Goal: Task Accomplishment & Management: Manage account settings

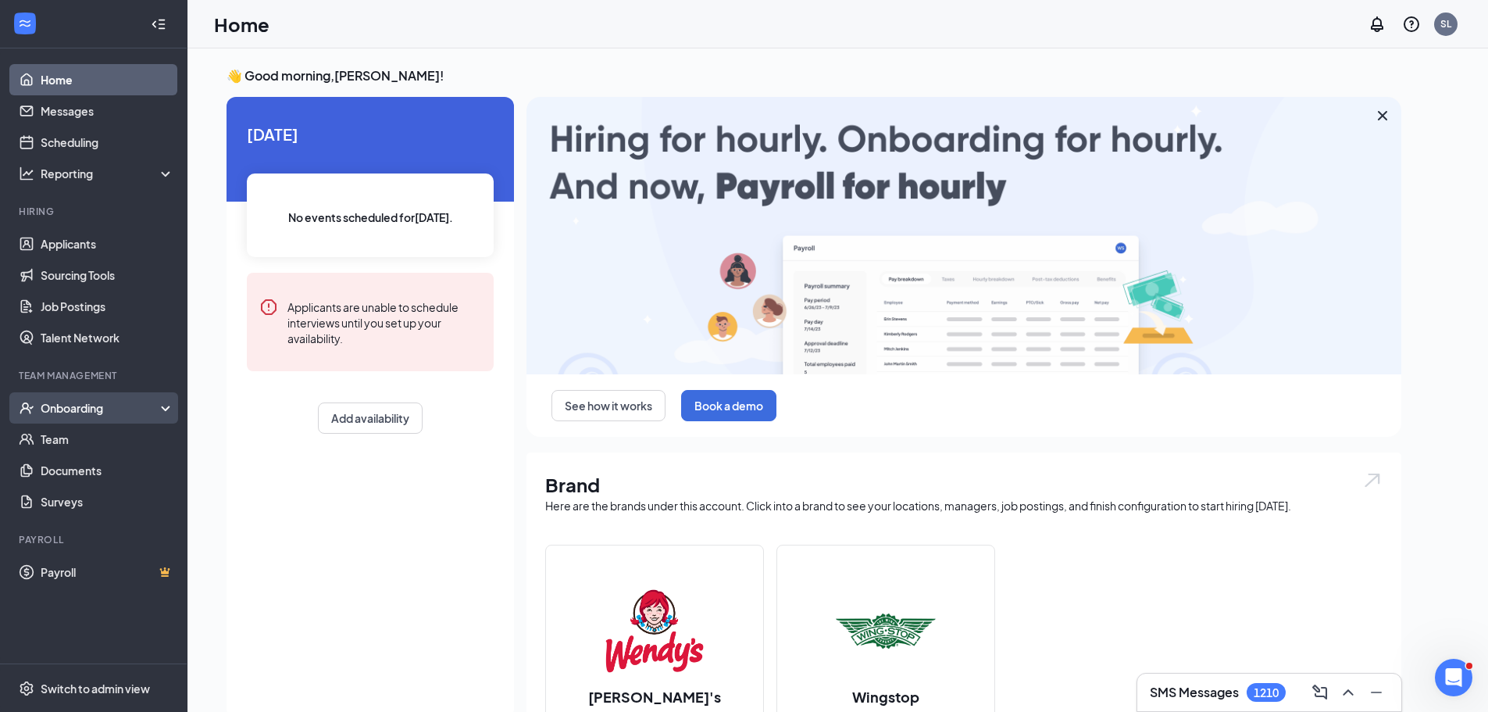
click at [84, 407] on div "Onboarding" at bounding box center [101, 408] width 120 height 16
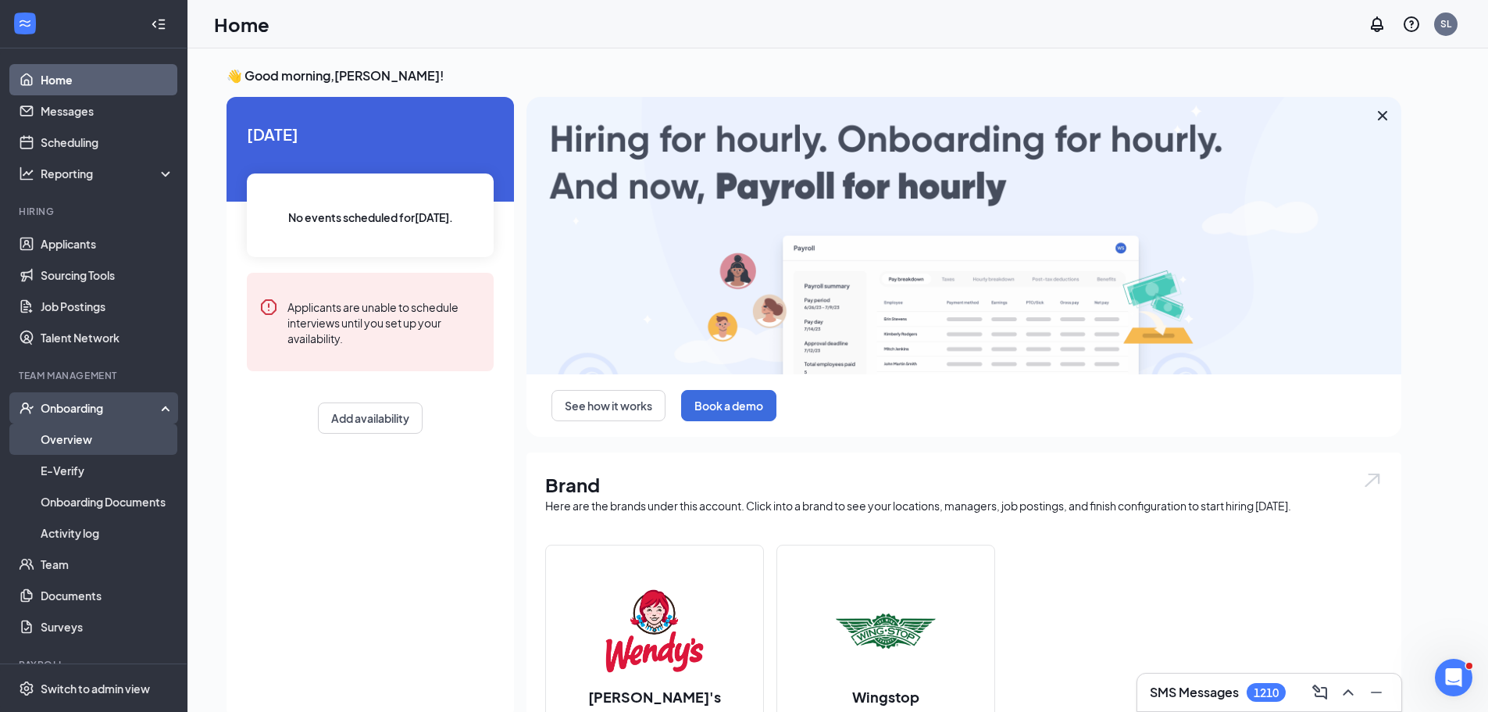
click at [99, 442] on link "Overview" at bounding box center [108, 438] width 134 height 31
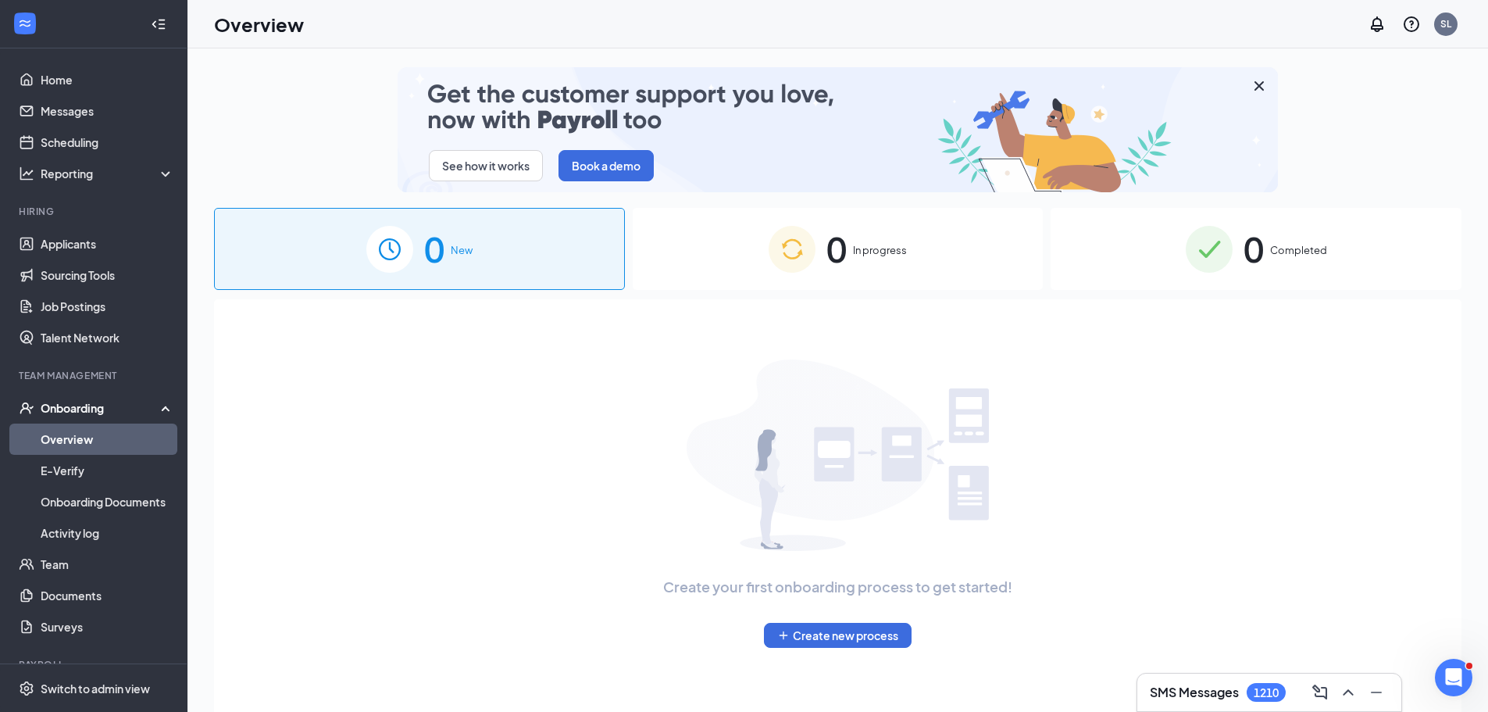
click at [1265, 250] on div "0 Completed" at bounding box center [1256, 249] width 411 height 82
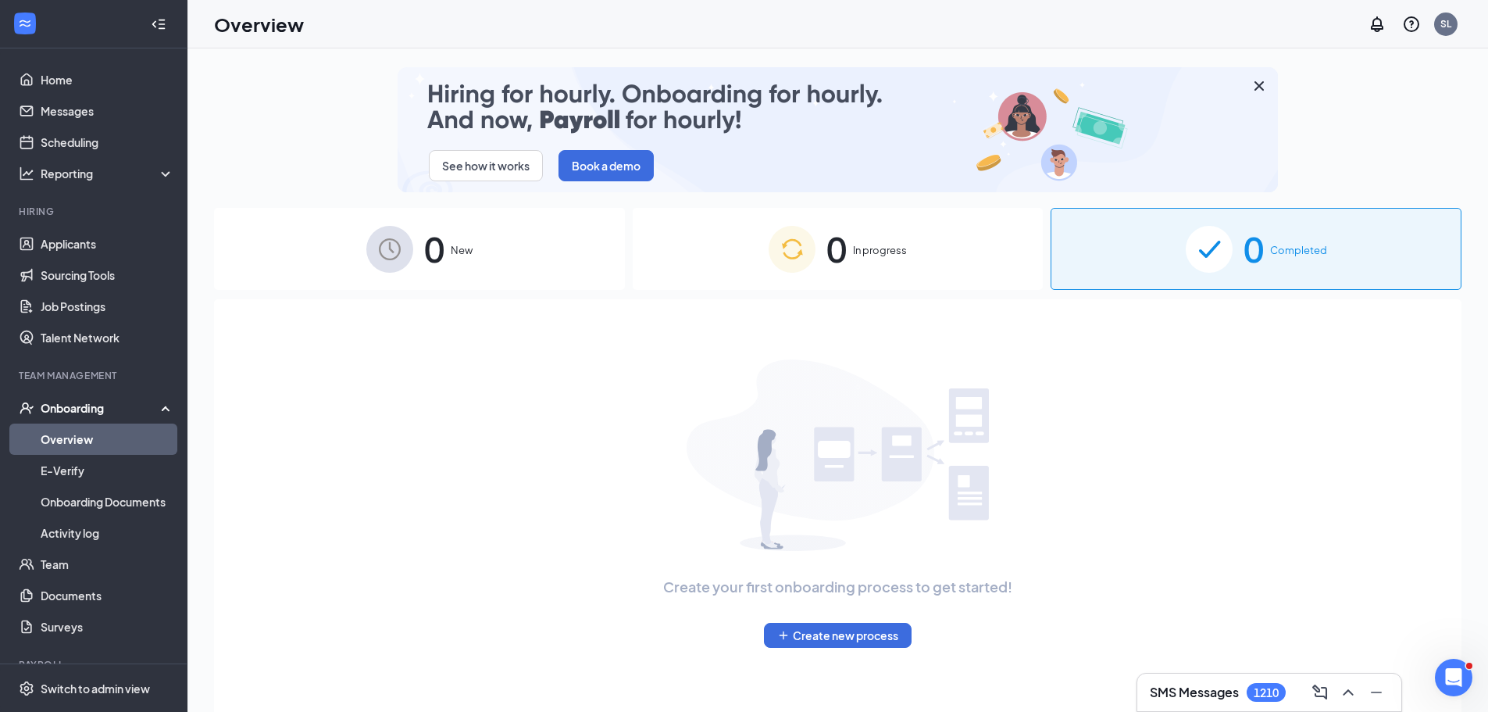
click at [1000, 268] on div "0 In progress" at bounding box center [838, 249] width 411 height 82
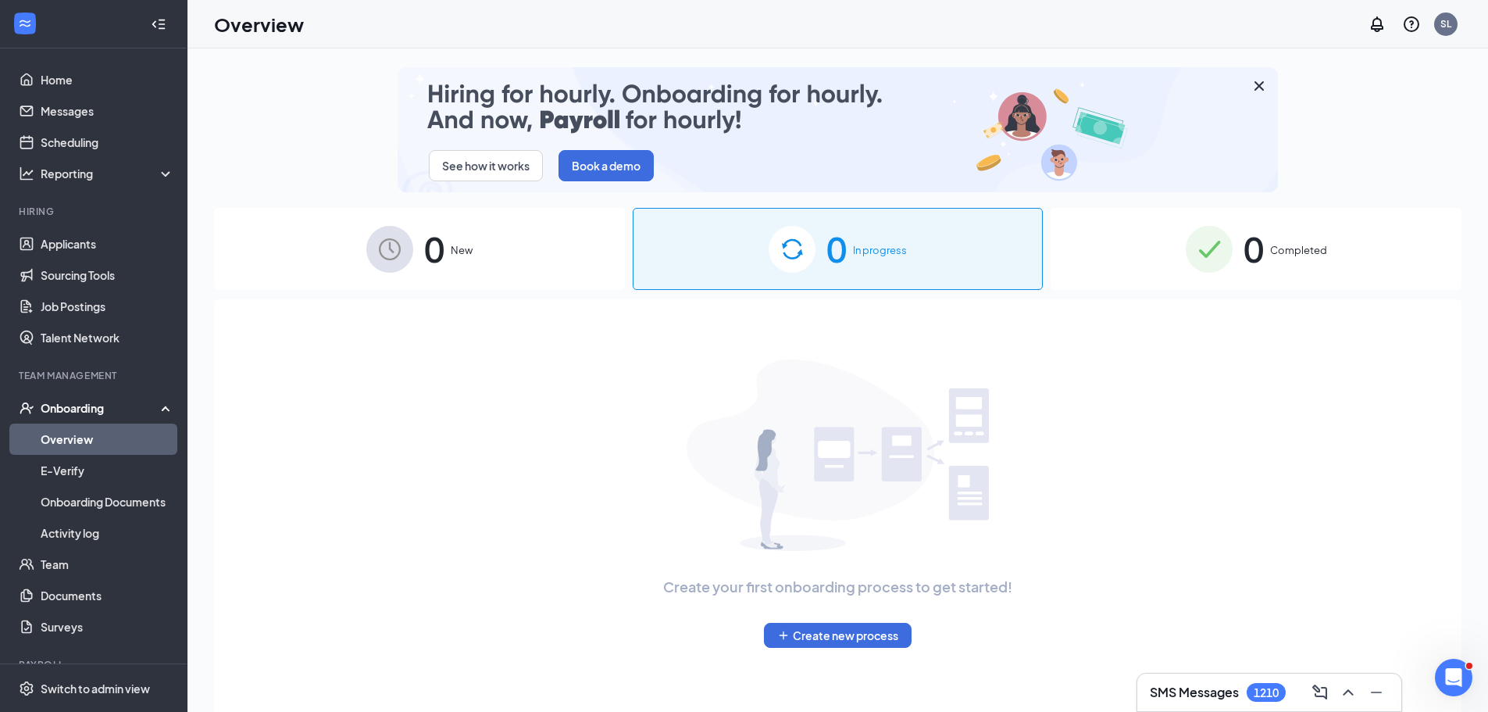
click at [1153, 260] on div "0 Completed" at bounding box center [1256, 249] width 411 height 82
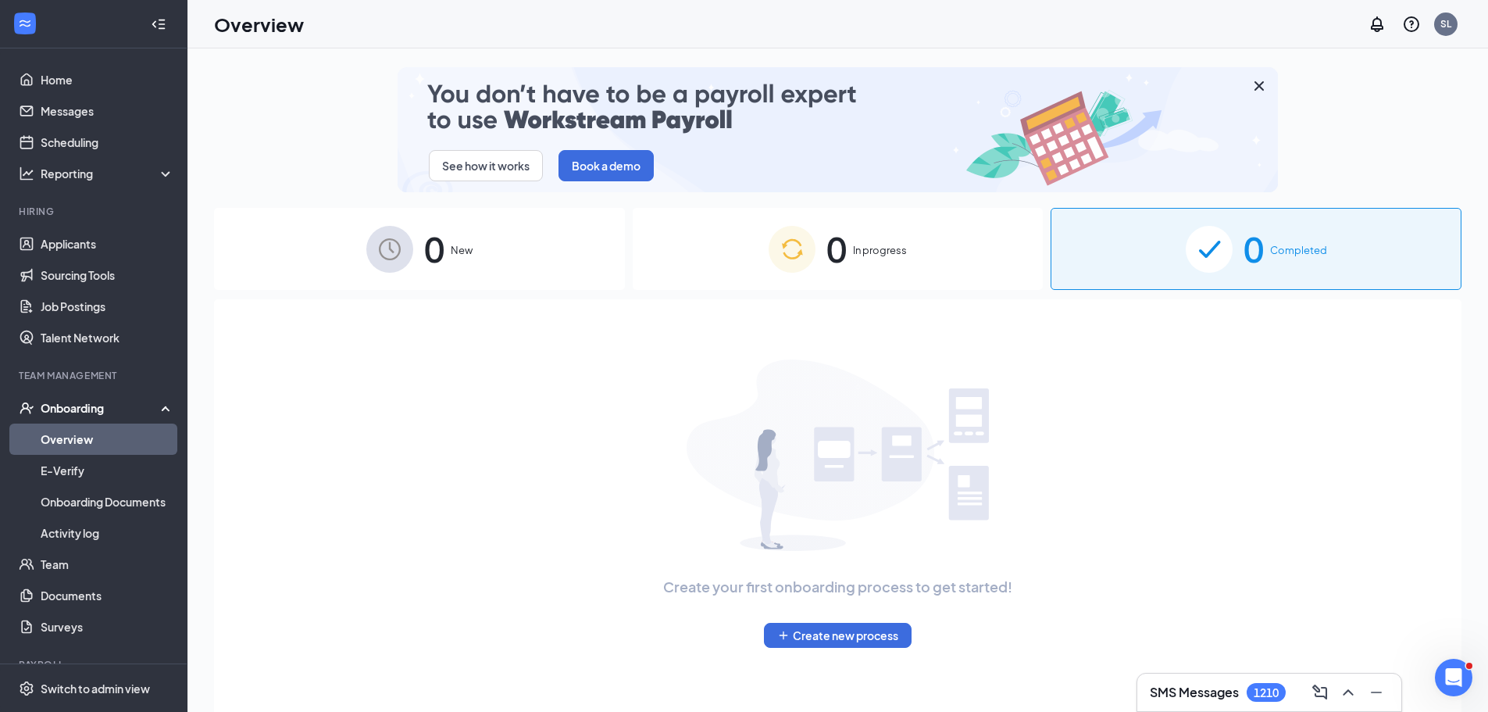
click at [1258, 83] on icon "Cross" at bounding box center [1259, 86] width 19 height 19
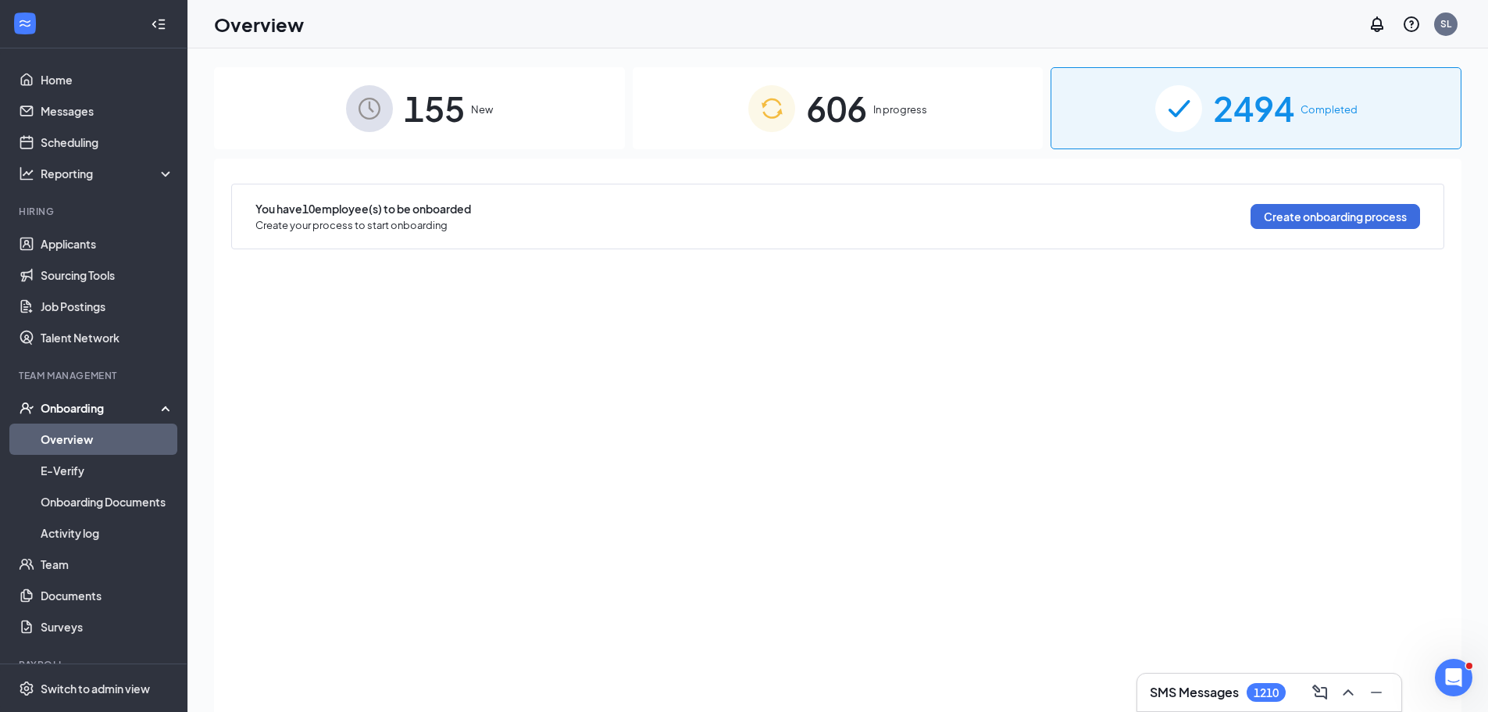
click at [1251, 91] on span "2494" at bounding box center [1253, 108] width 81 height 54
click at [930, 110] on div "606 In progress" at bounding box center [838, 108] width 411 height 82
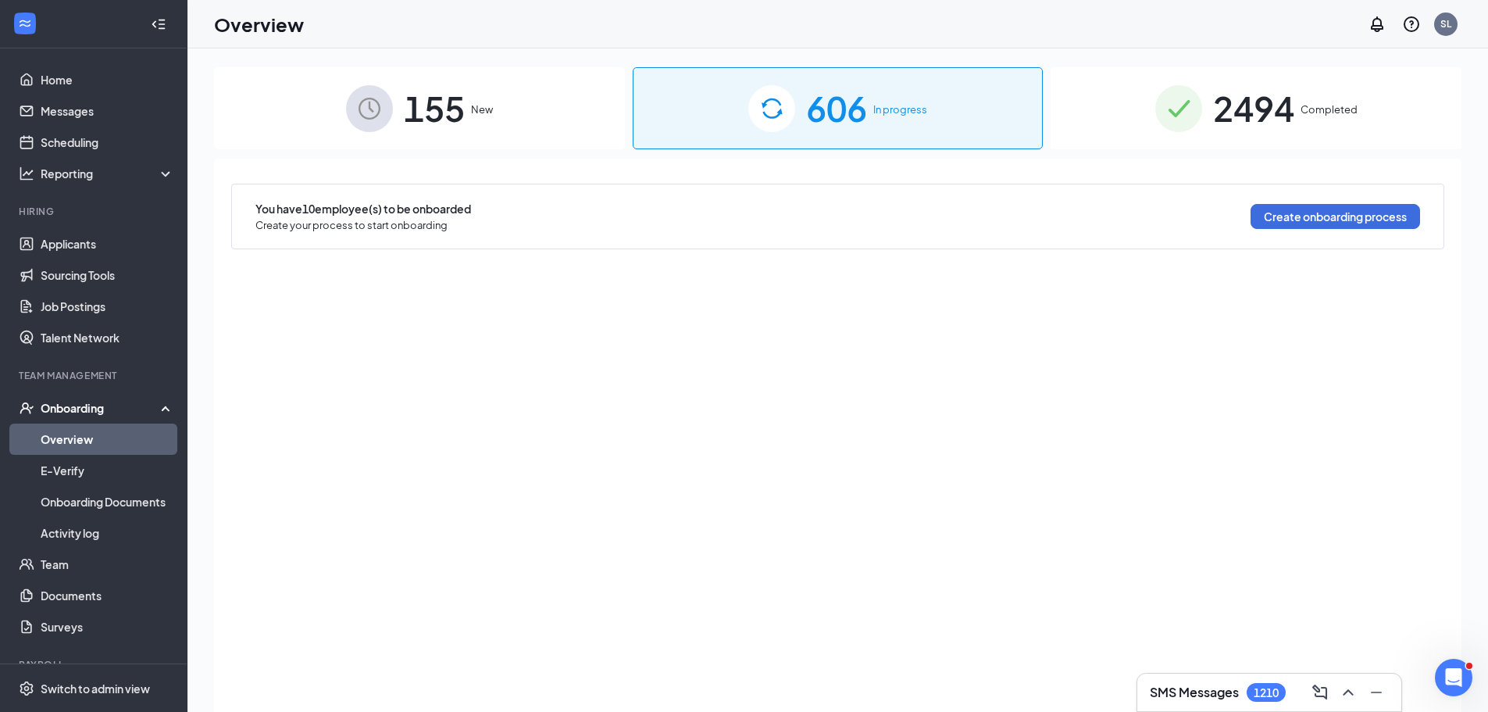
click at [1270, 116] on span "2494" at bounding box center [1253, 108] width 81 height 54
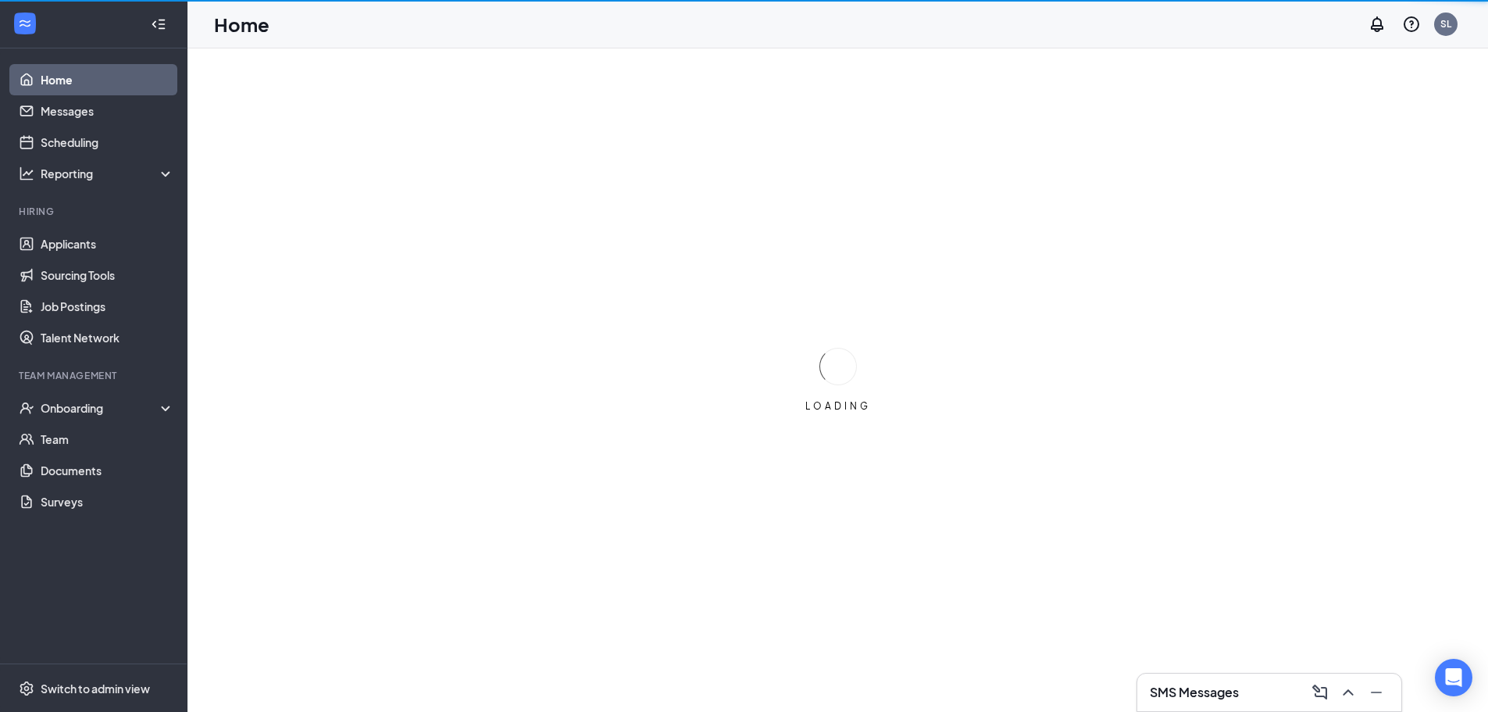
click at [92, 373] on div "Team Management" at bounding box center [95, 375] width 152 height 13
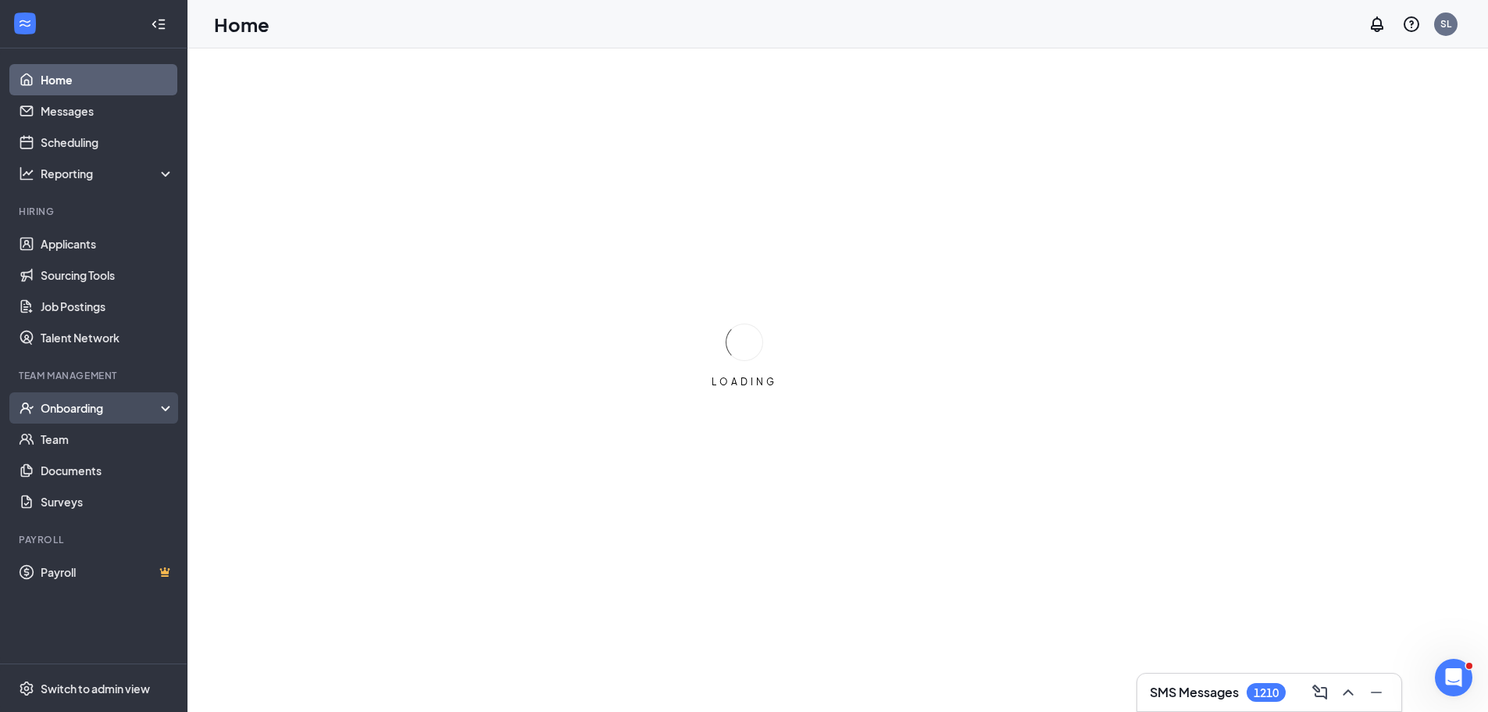
click at [98, 413] on div "Onboarding" at bounding box center [101, 408] width 120 height 16
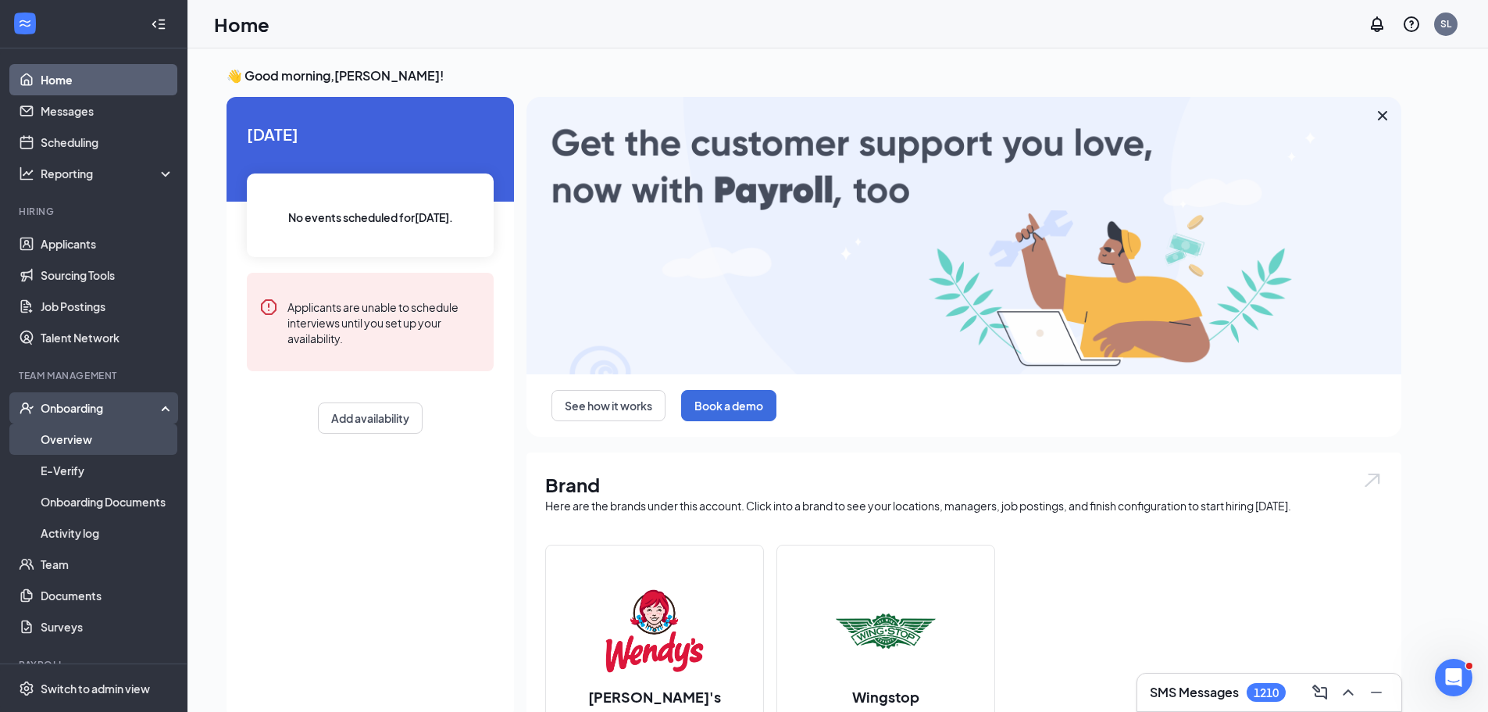
click at [91, 436] on link "Overview" at bounding box center [108, 438] width 134 height 31
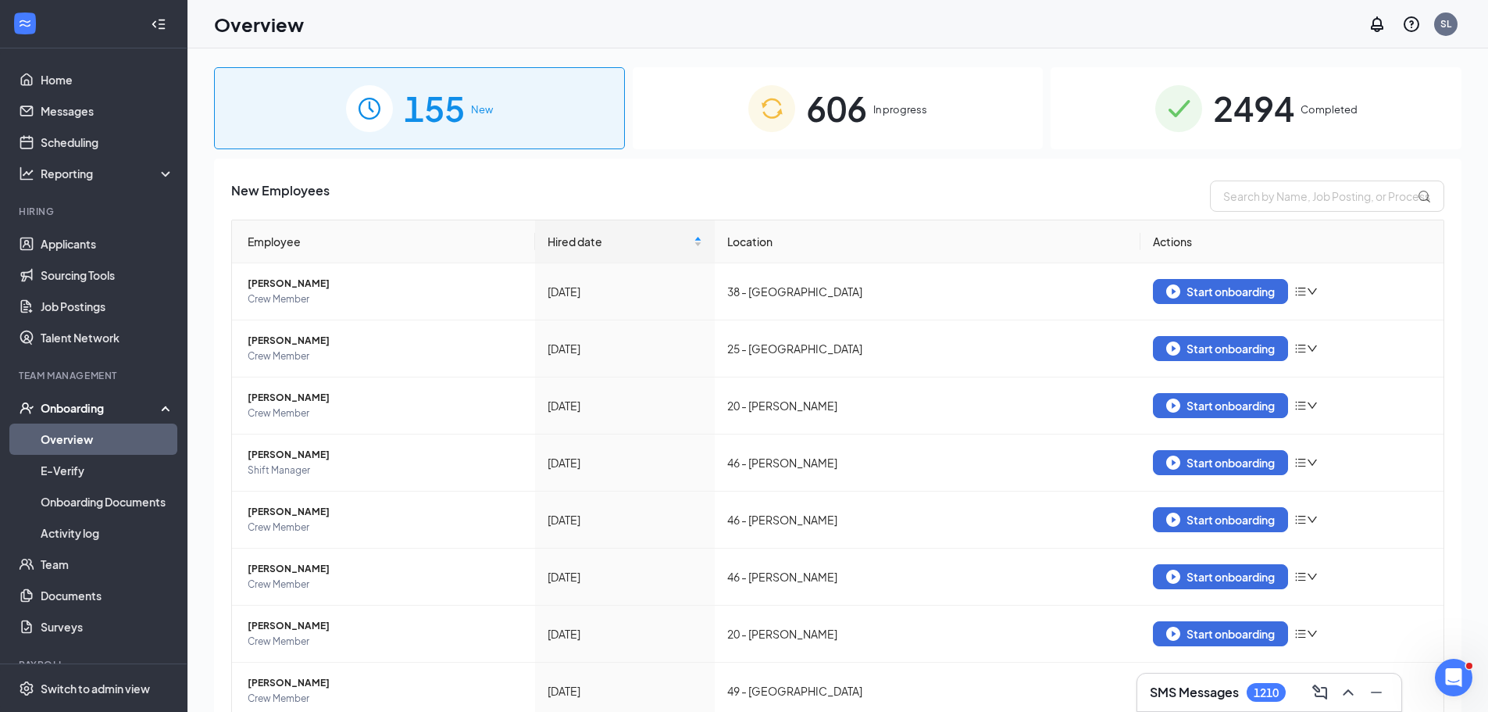
click at [1284, 94] on span "2494" at bounding box center [1253, 108] width 81 height 54
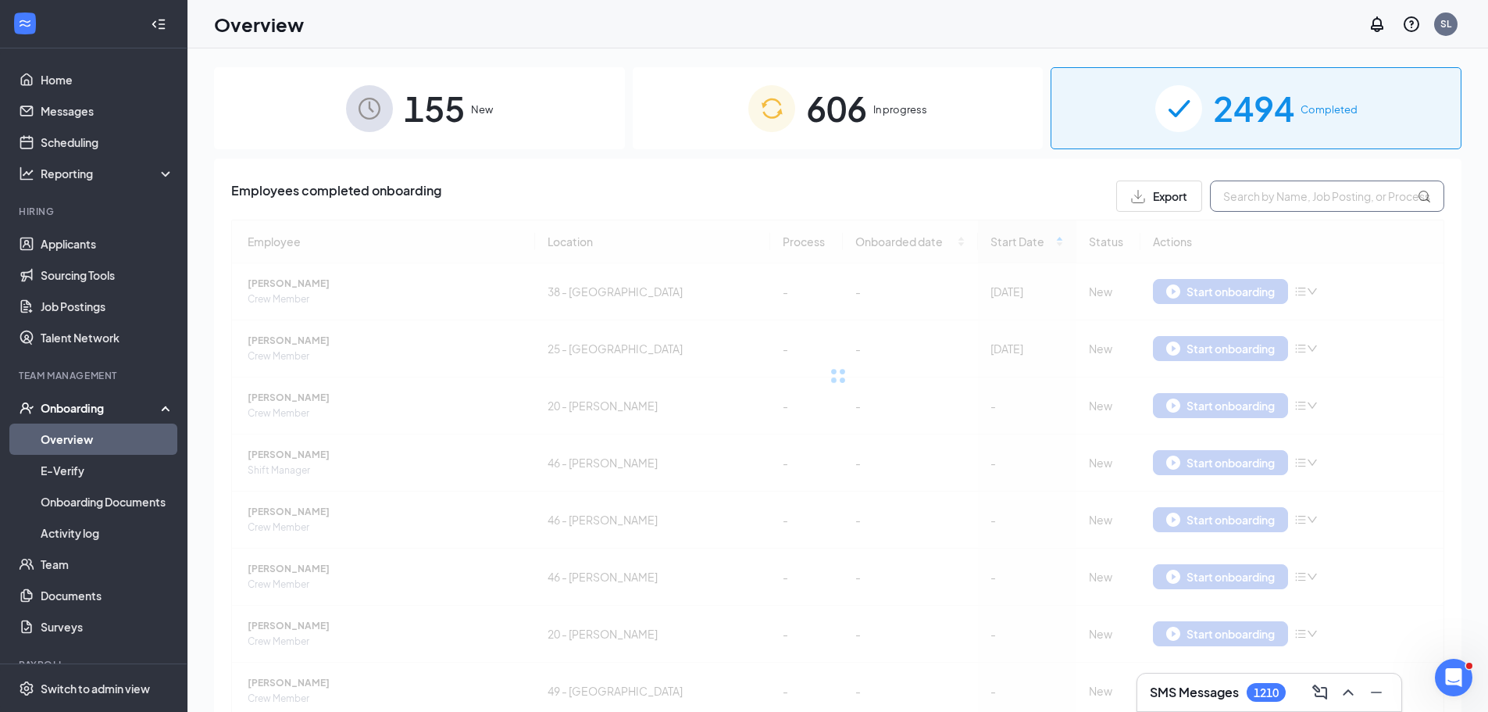
click at [1281, 201] on input "text" at bounding box center [1327, 195] width 234 height 31
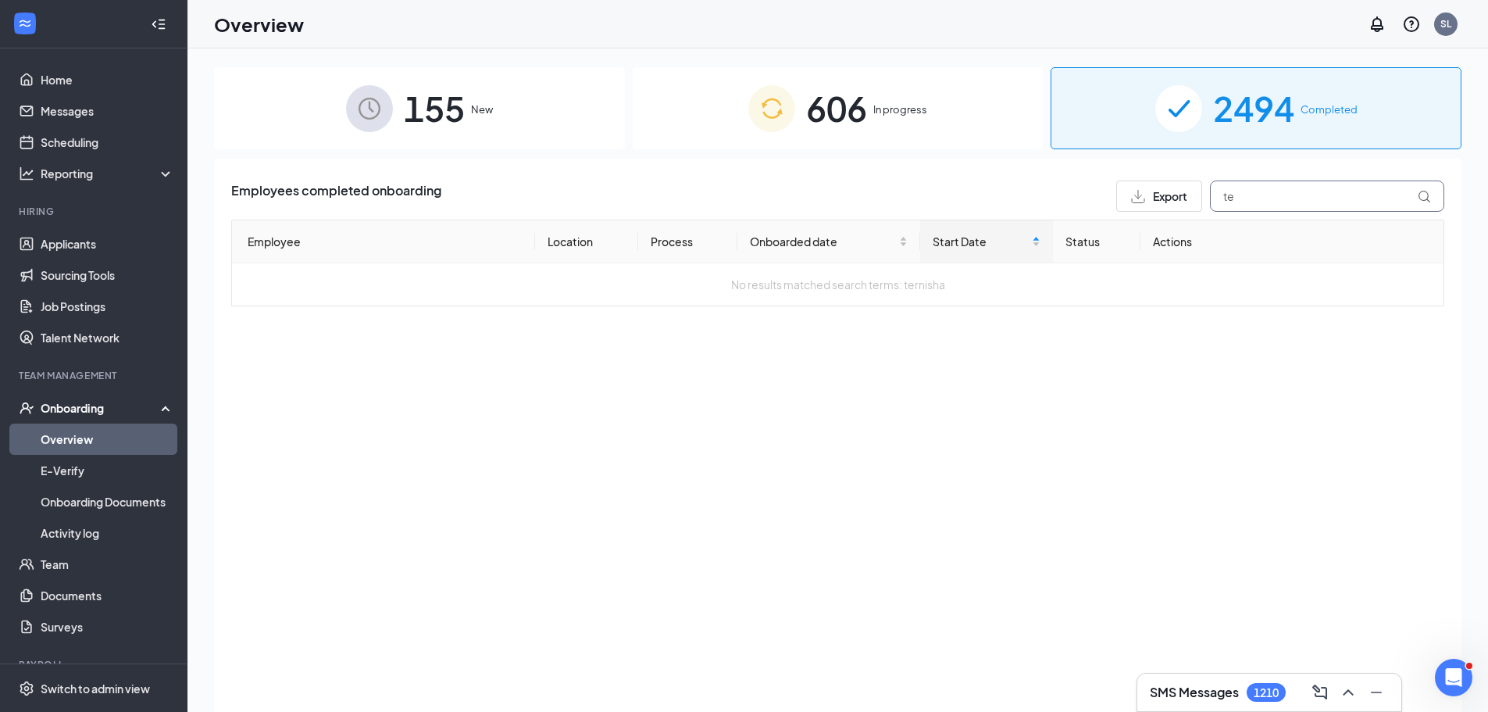
type input "t"
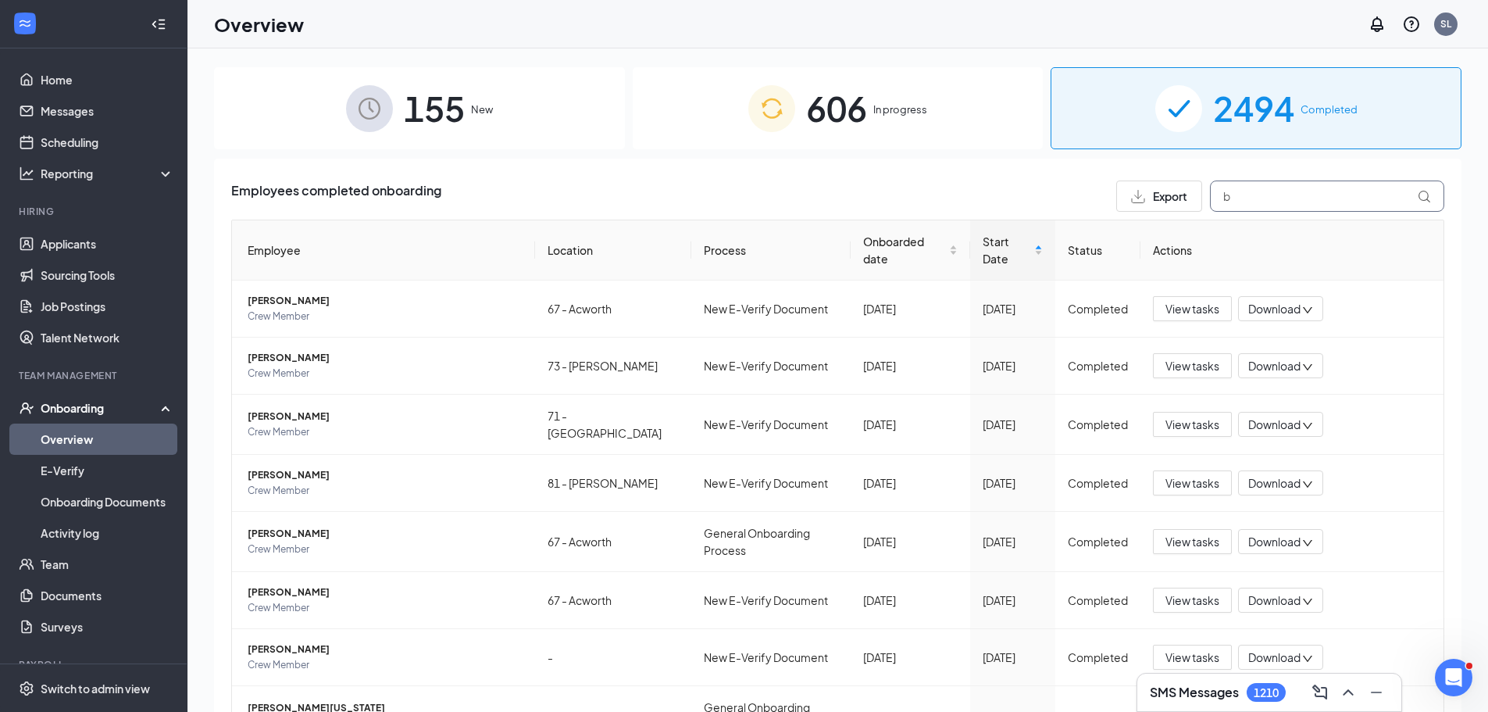
click at [1280, 201] on input "b" at bounding box center [1327, 195] width 234 height 31
type input "blackmon"
